Goal: Transaction & Acquisition: Purchase product/service

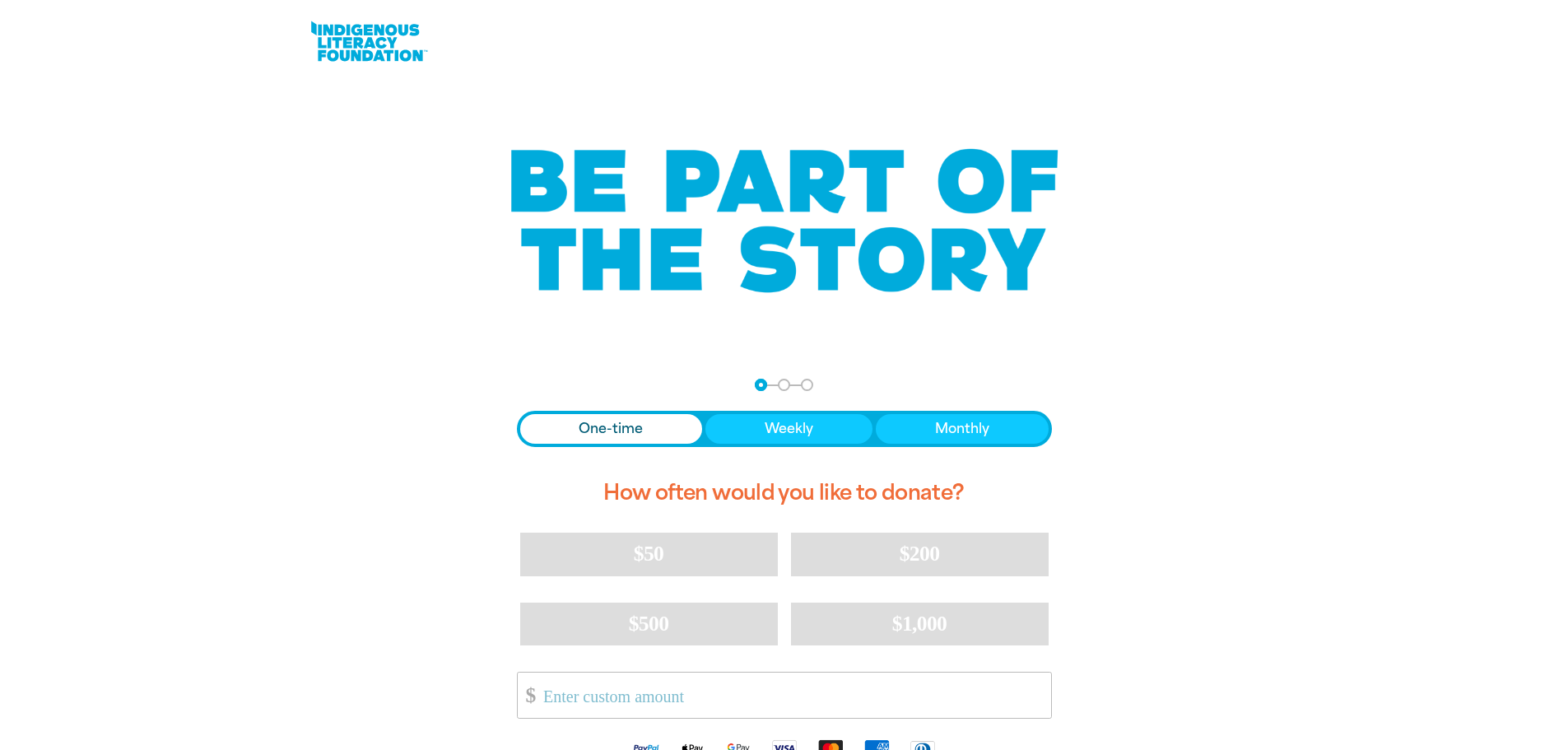
click at [598, 427] on span "One-time" at bounding box center [611, 429] width 65 height 20
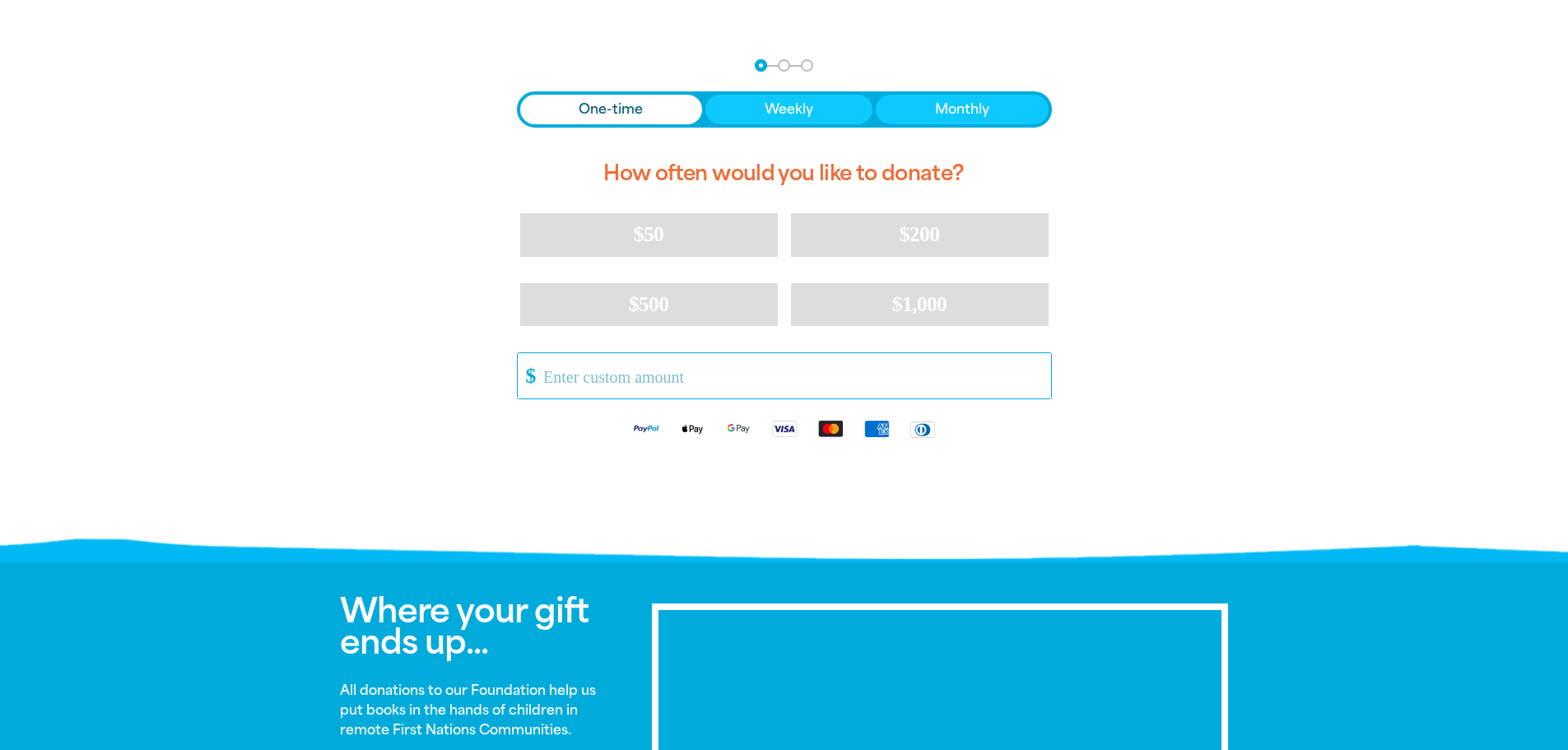
scroll to position [330, 0]
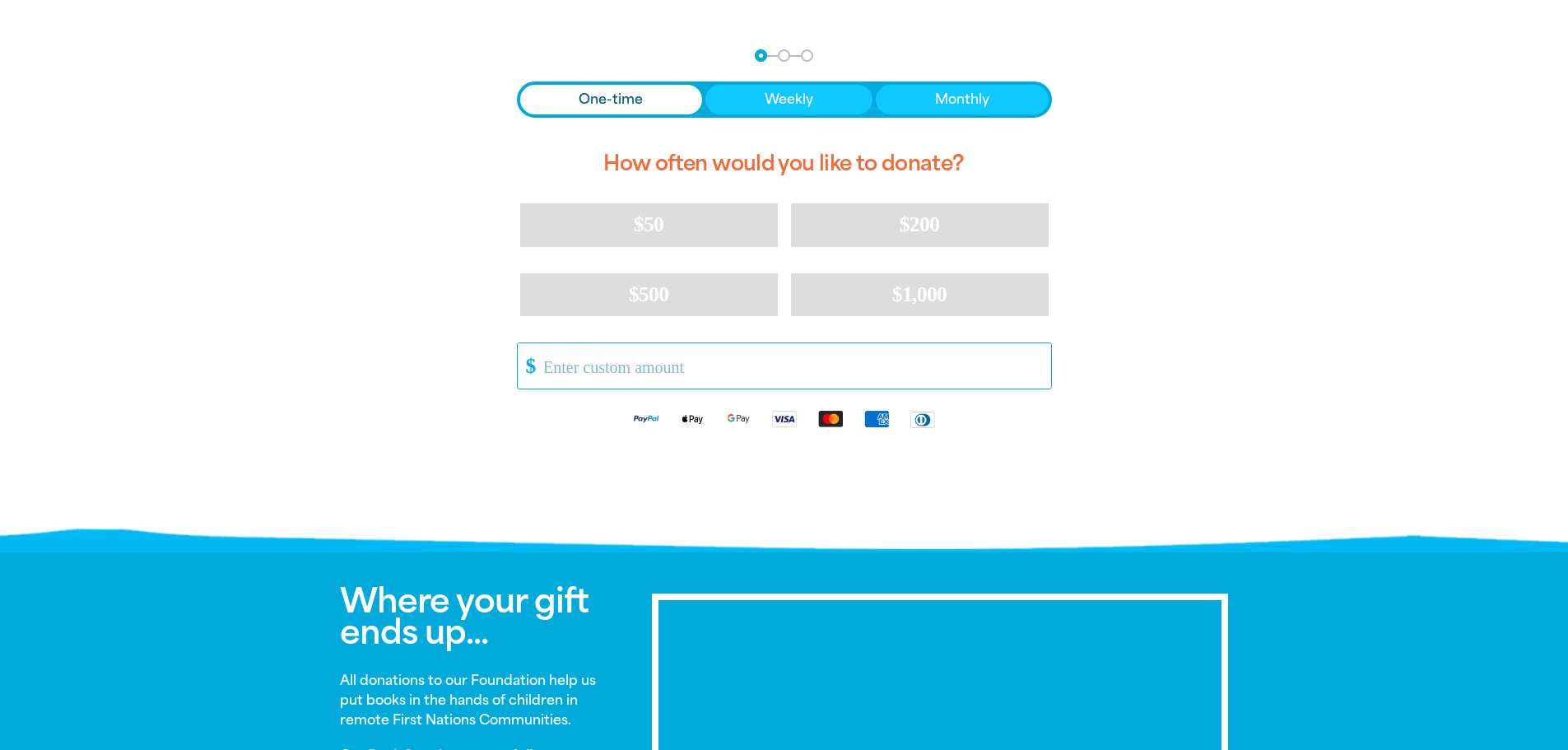
click at [625, 360] on input "Other Amount" at bounding box center [791, 365] width 518 height 45
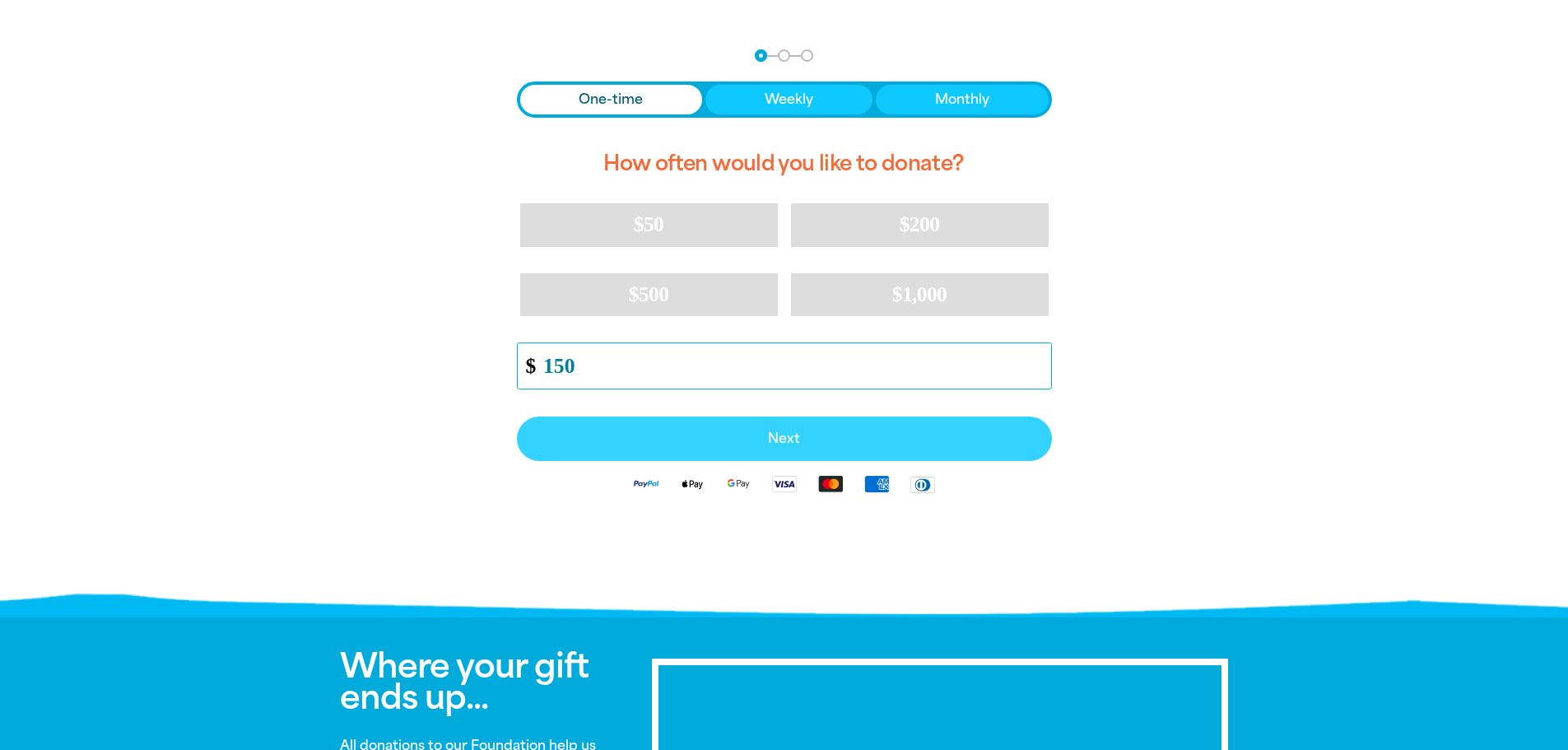
type input "150"
click at [793, 432] on span "Next" at bounding box center [784, 439] width 499 height 13
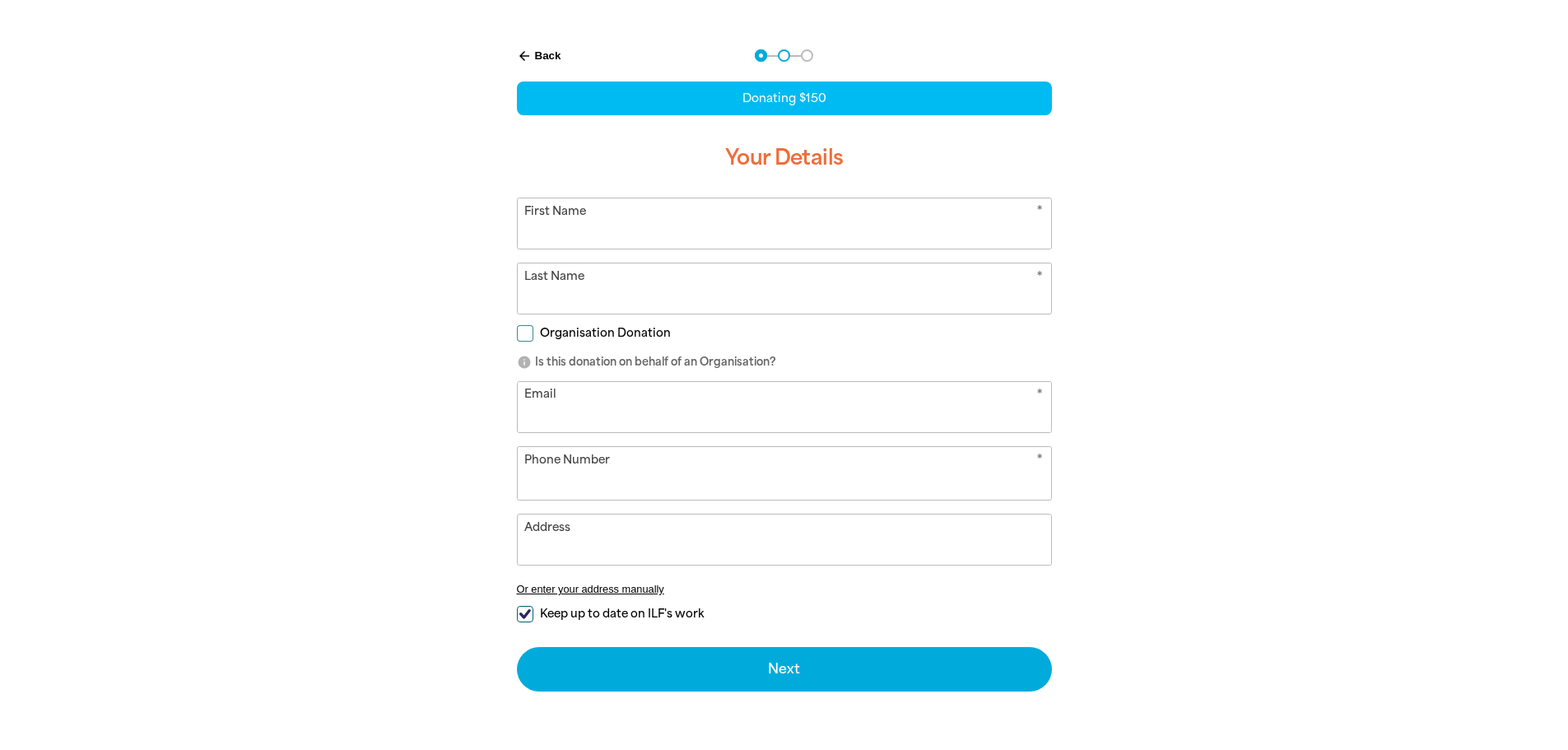
select select "AU"
click at [625, 229] on input "First Name" at bounding box center [784, 224] width 534 height 50
click at [543, 227] on input "SOphie" at bounding box center [784, 224] width 534 height 50
type input "[PERSON_NAME]"
click at [603, 299] on input "Last Name" at bounding box center [784, 288] width 534 height 50
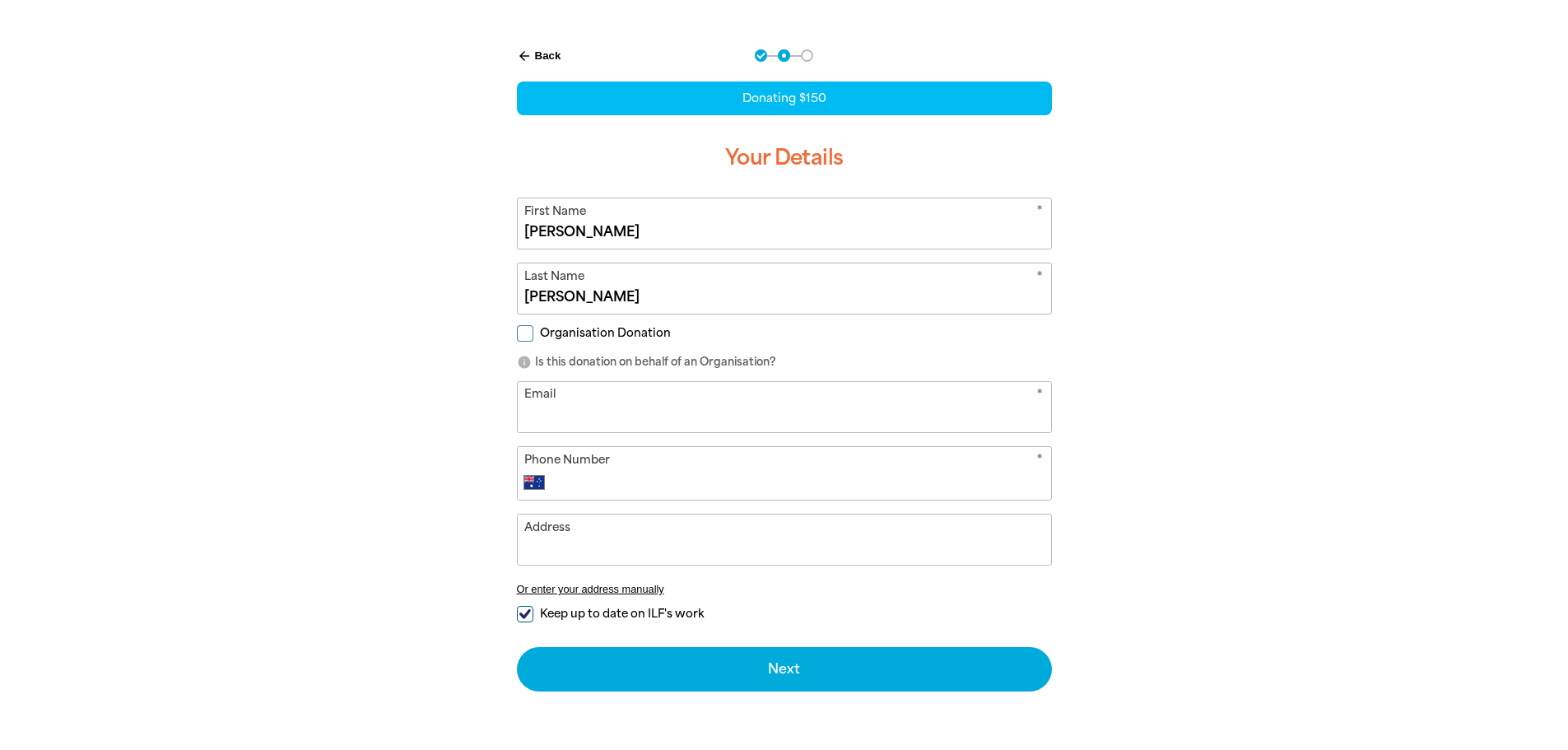
type input "[PERSON_NAME]"
click at [563, 409] on input "Email" at bounding box center [784, 407] width 534 height 50
type input "[EMAIL_ADDRESS][DOMAIN_NAME]"
click at [632, 486] on input "Phone Number" at bounding box center [800, 482] width 487 height 20
type input "0415 710 751"
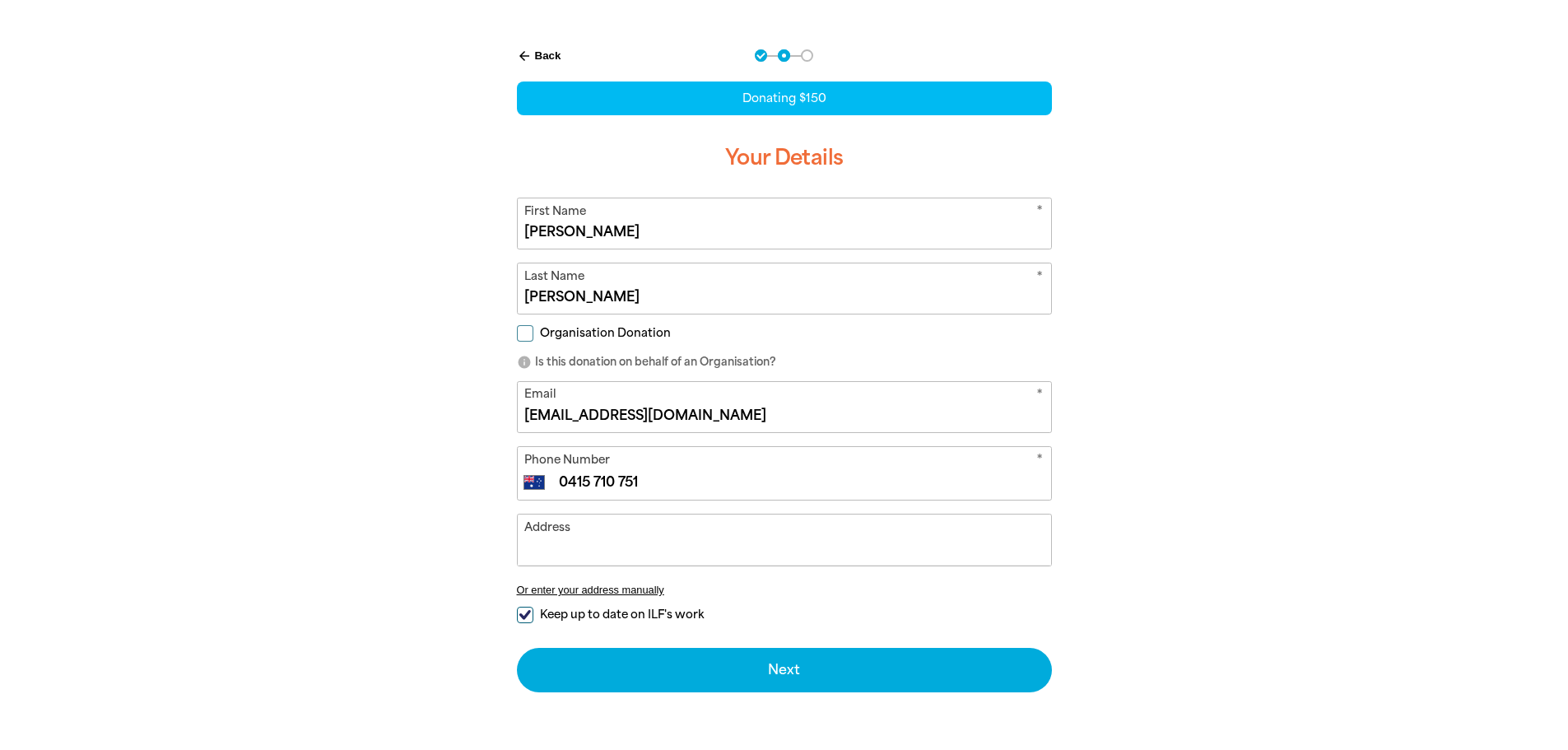
click at [632, 536] on input "Address" at bounding box center [784, 540] width 534 height 50
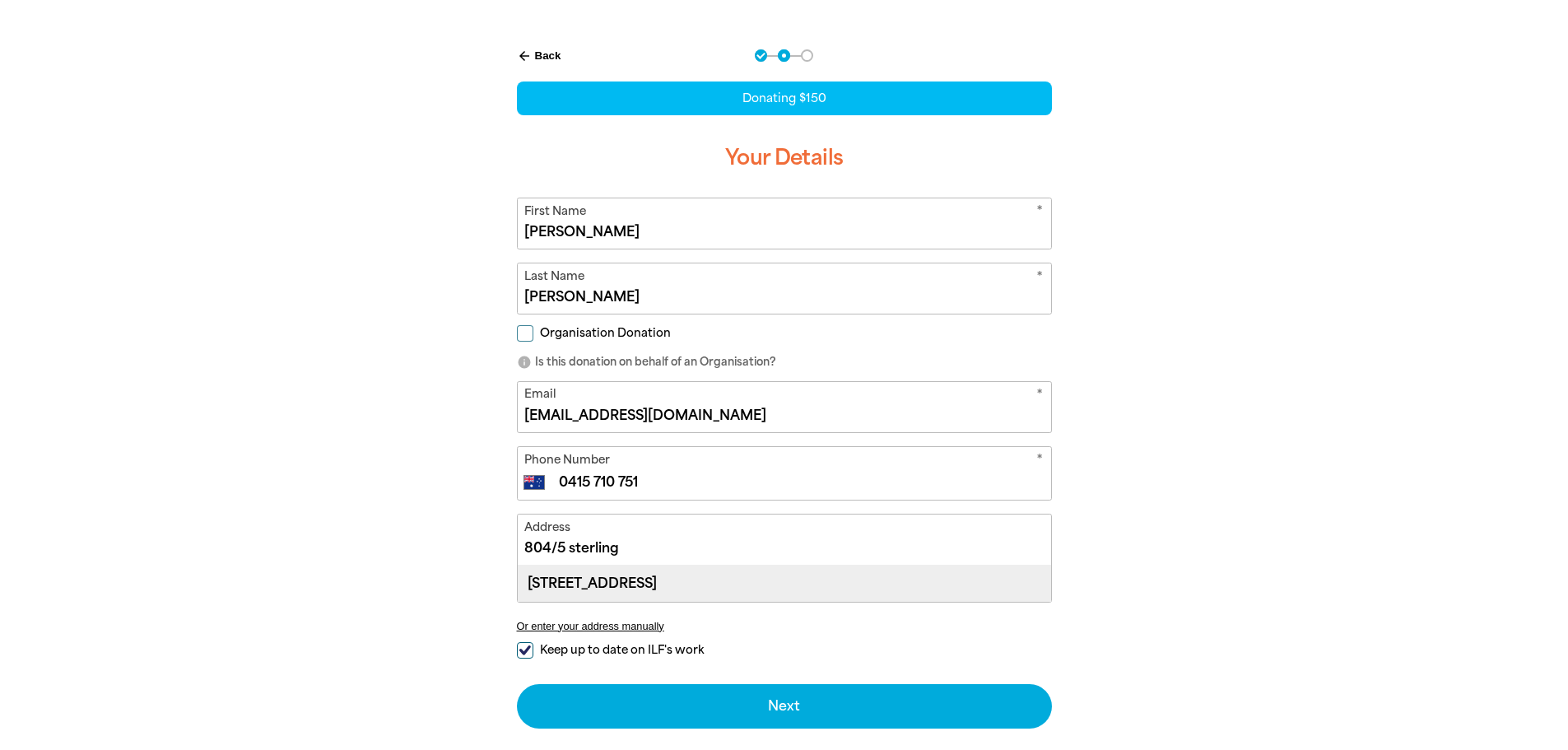
click at [747, 586] on div "[STREET_ADDRESS]" at bounding box center [784, 583] width 534 height 36
type input "[STREET_ADDRESS]"
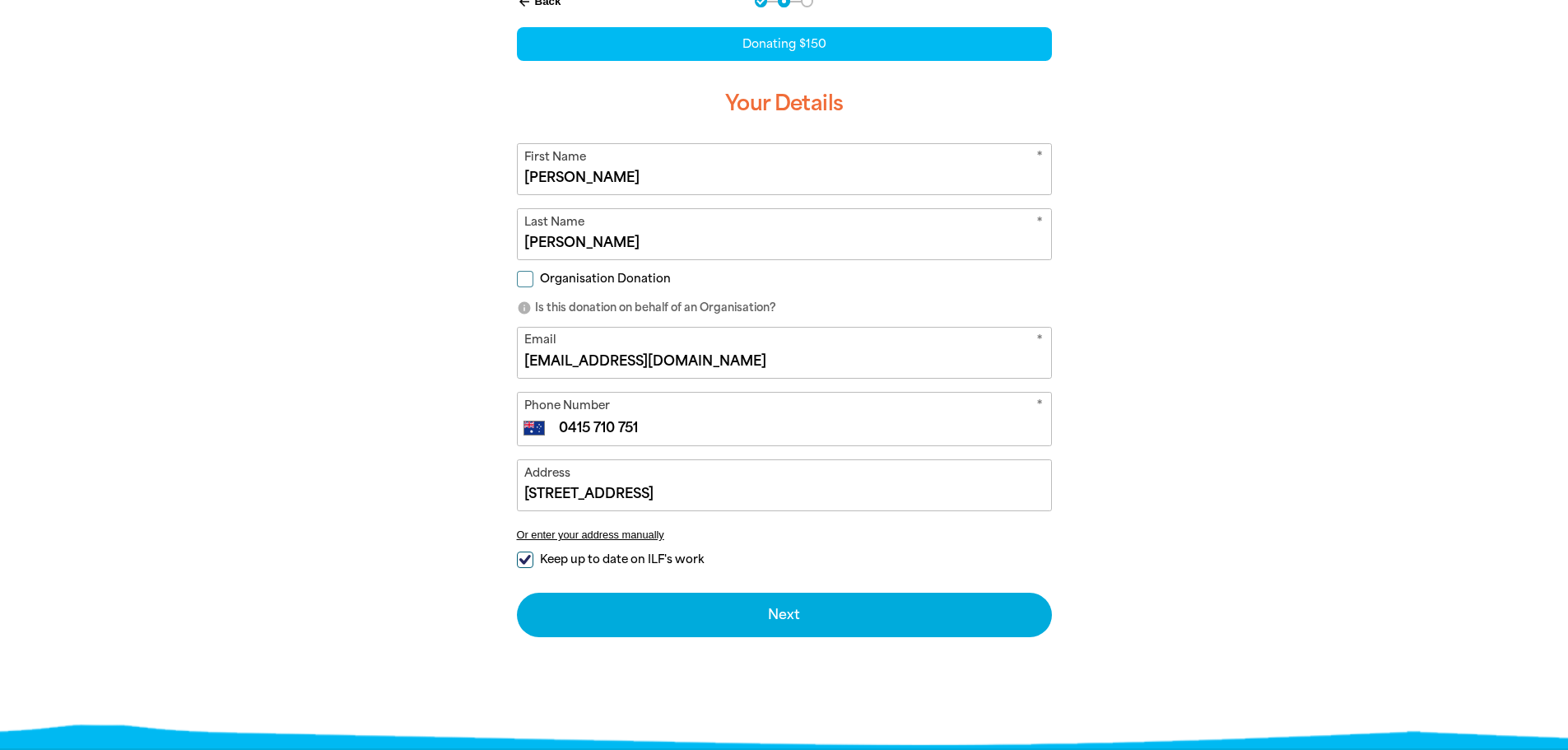
scroll to position [412, 0]
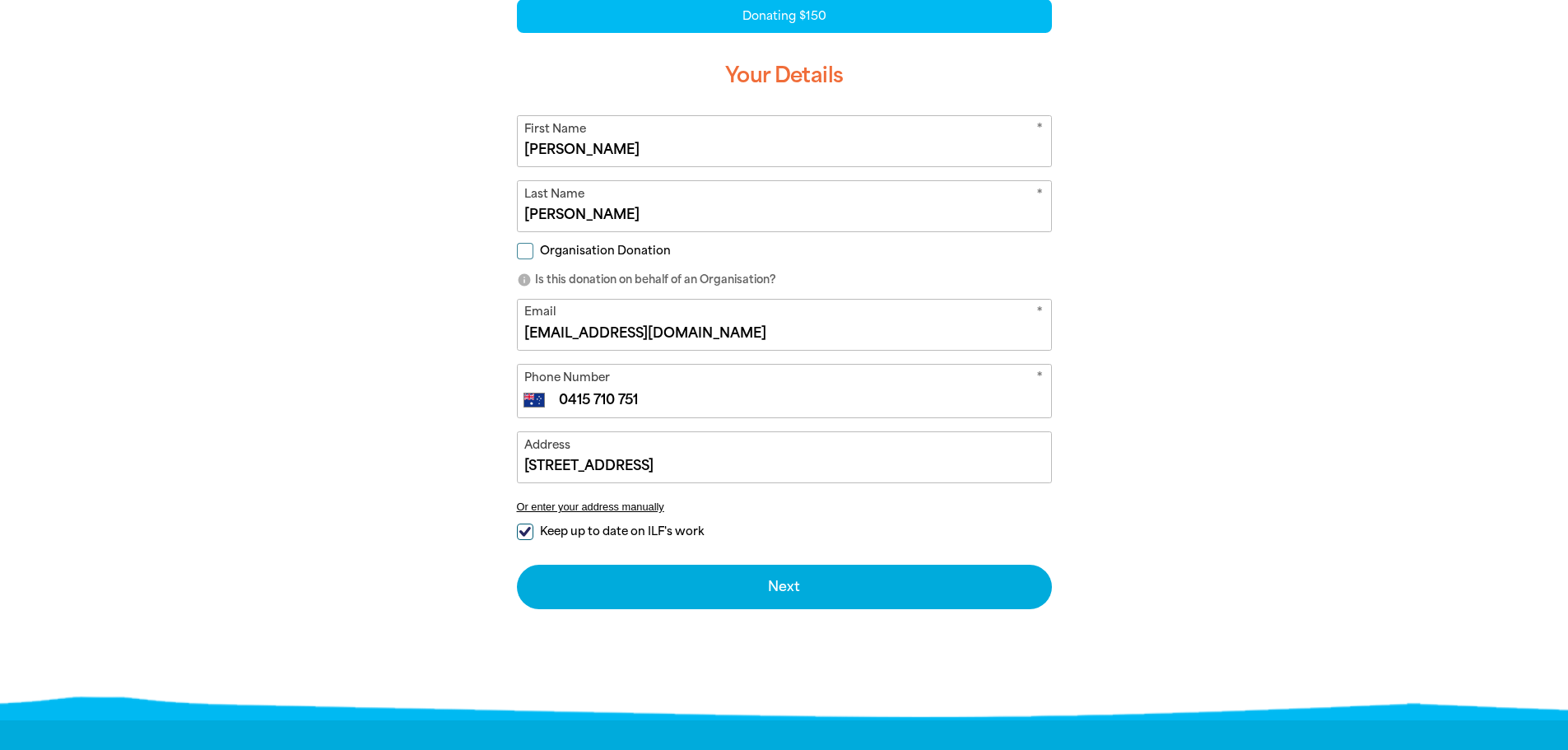
click at [524, 528] on input "Keep up to date on ILF's work" at bounding box center [524, 531] width 16 height 16
checkbox input "false"
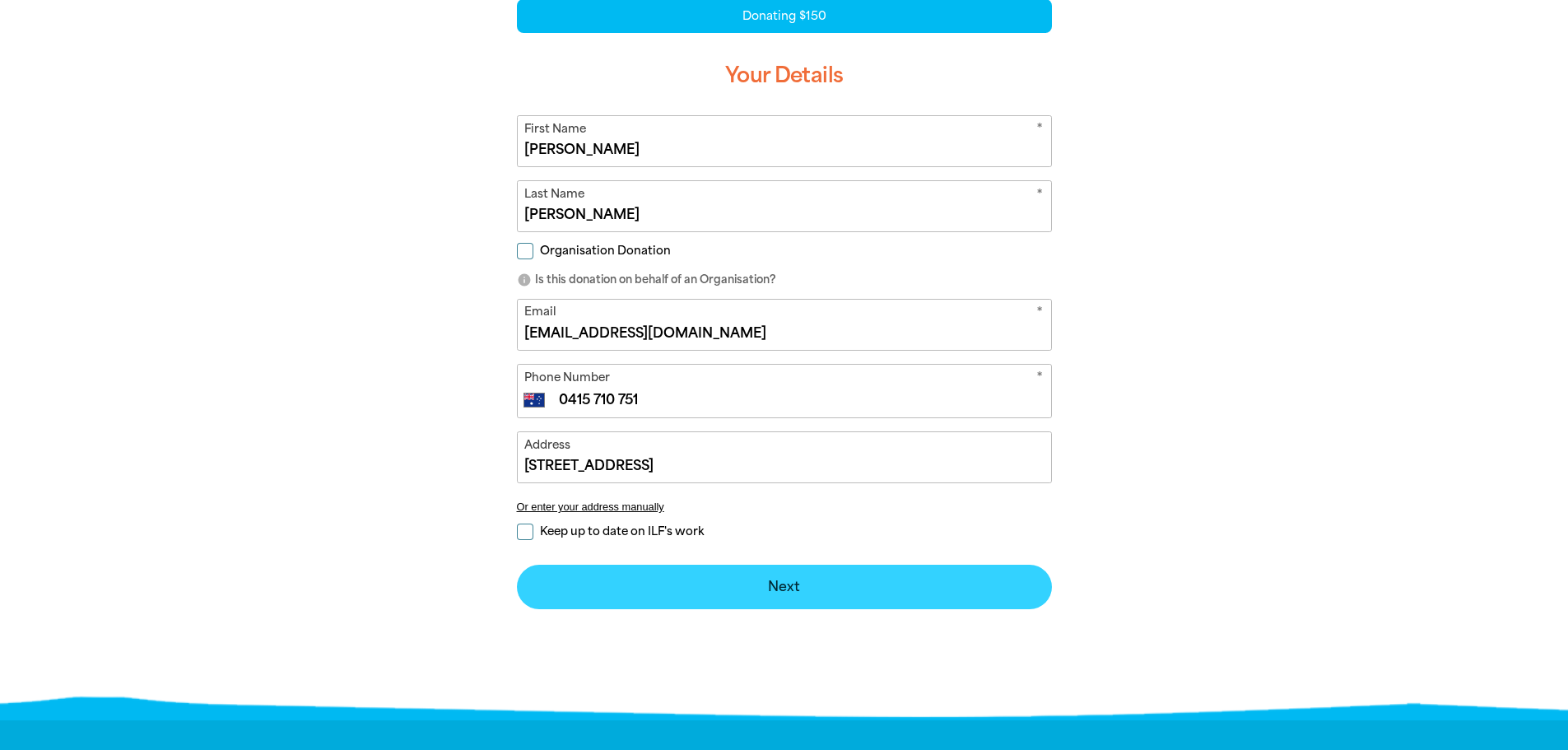
click at [773, 582] on button "Next chevron_right" at bounding box center [784, 587] width 535 height 44
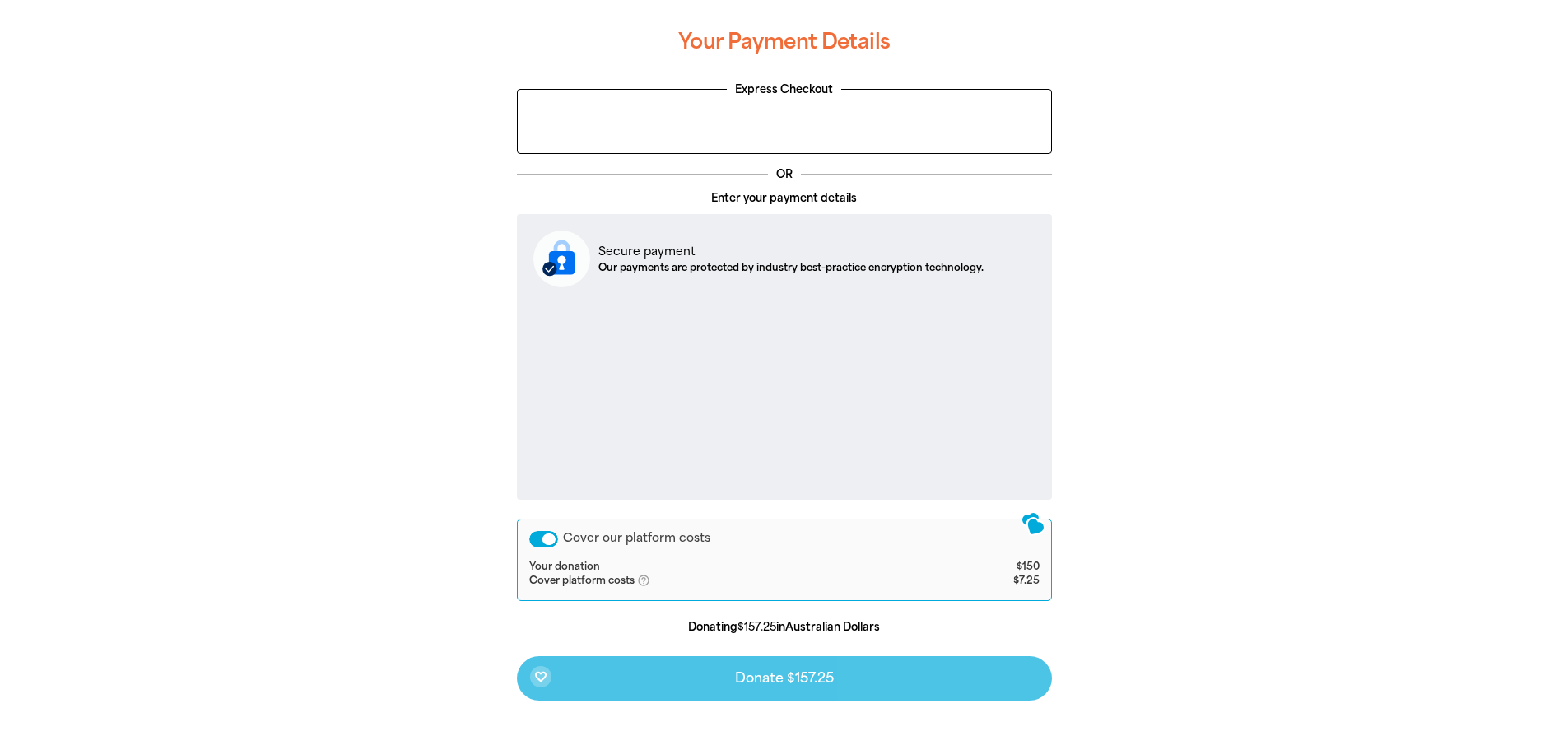
scroll to position [490, 0]
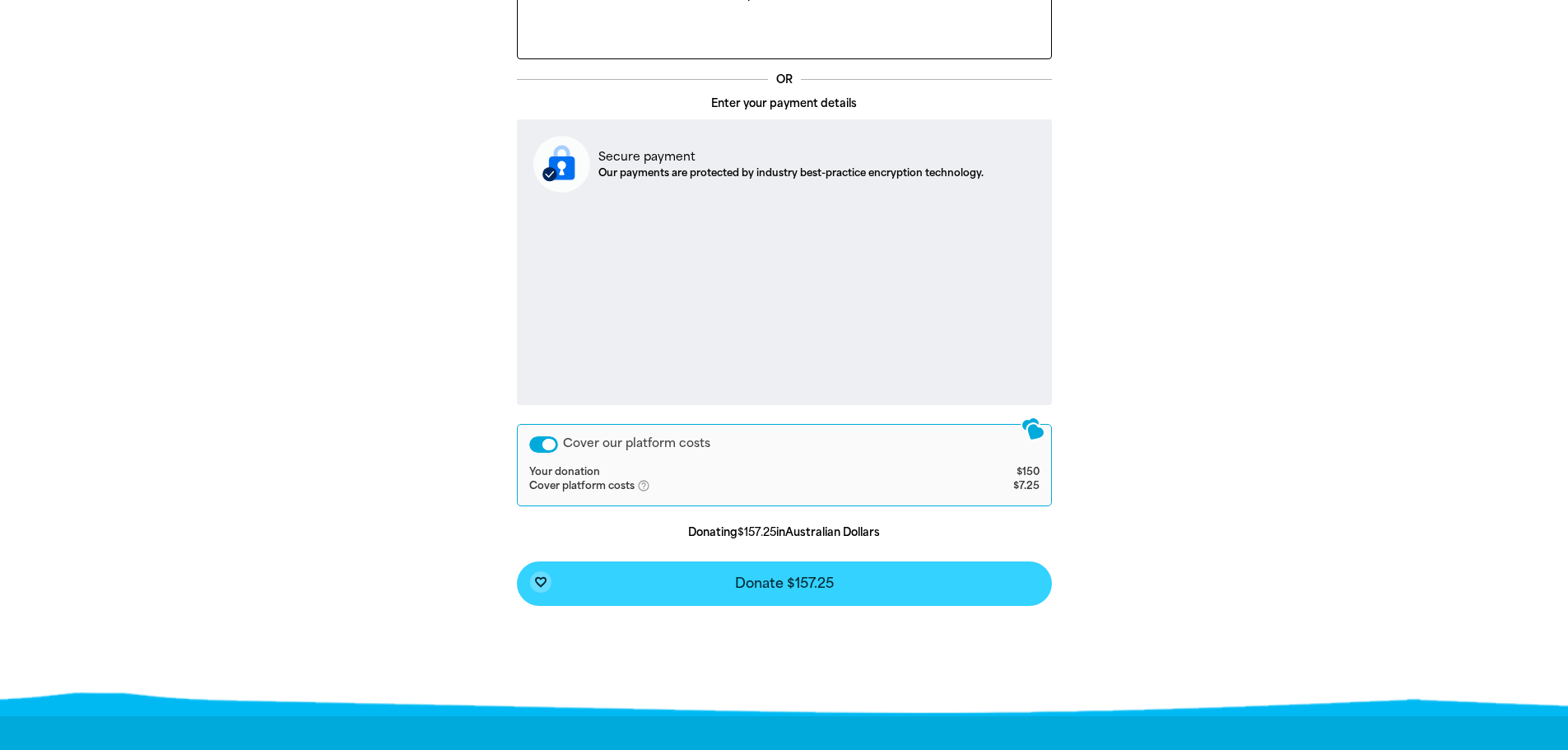
click at [793, 587] on span "Donate $157.25" at bounding box center [784, 584] width 99 height 13
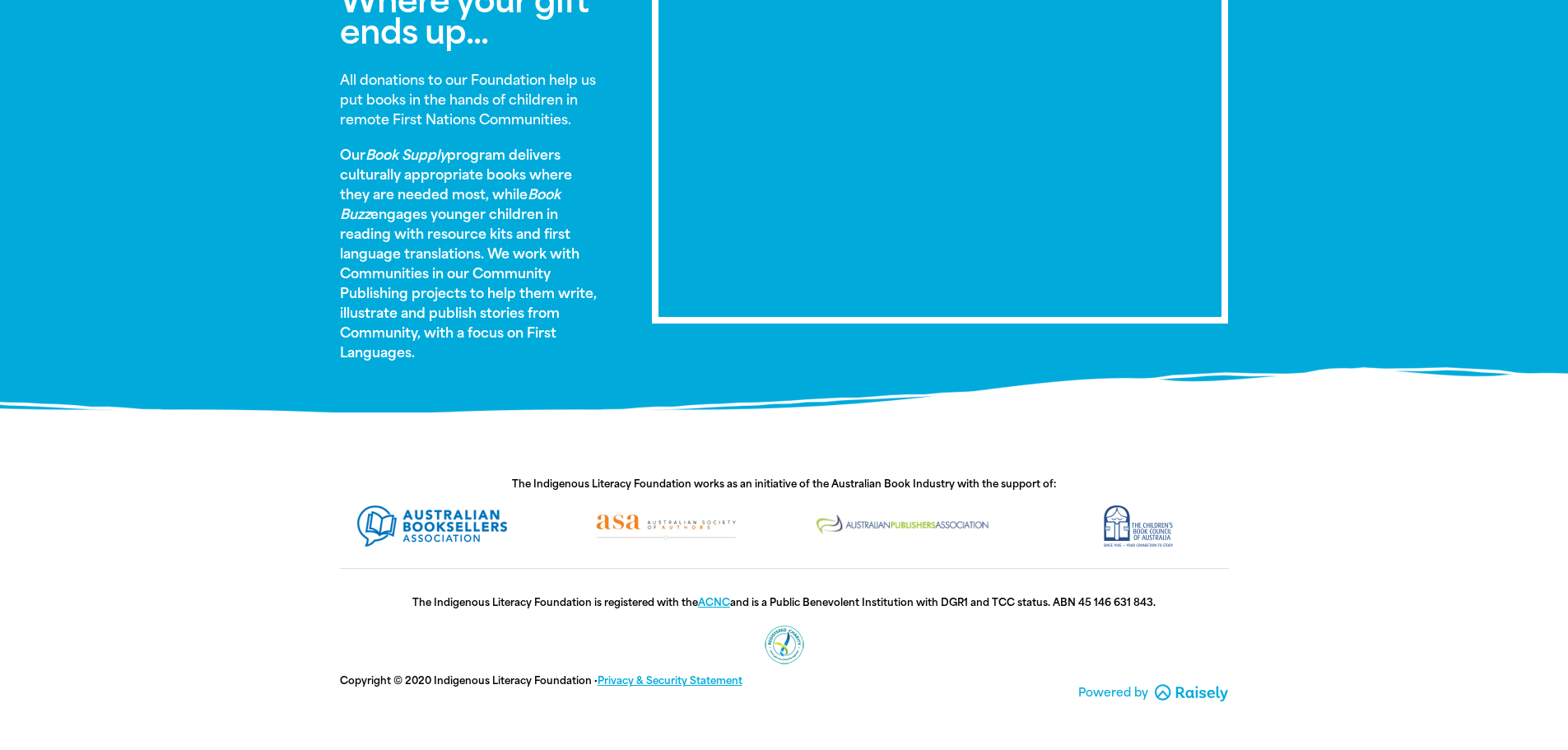
scroll to position [1044, 0]
